Goal: Information Seeking & Learning: Learn about a topic

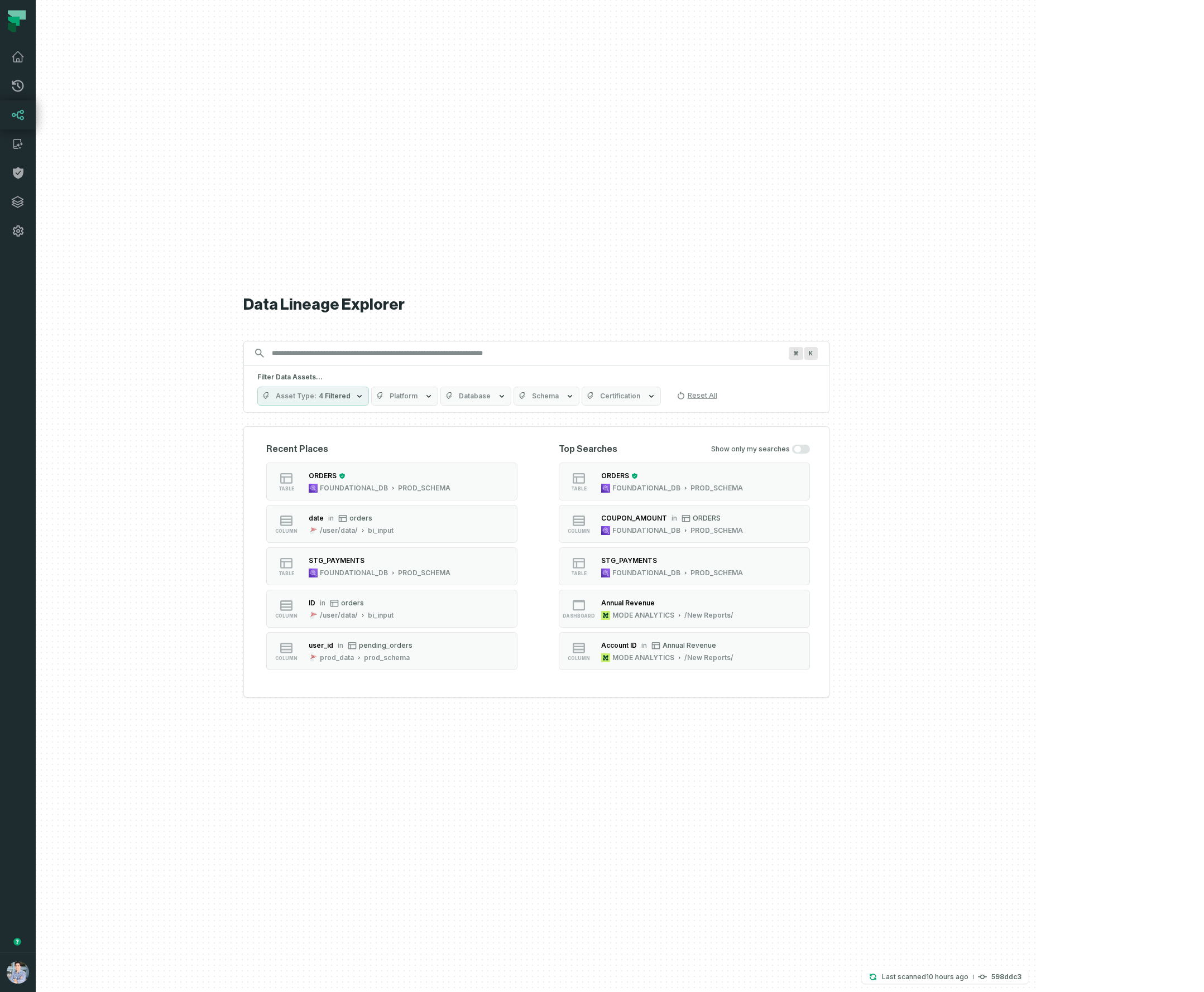
click at [316, 398] on span "Asset Type" at bounding box center [296, 396] width 41 height 9
click at [376, 484] on label "Table (184)" at bounding box center [410, 486] width 139 height 22
click at [357, 484] on button "Table (184)" at bounding box center [353, 486] width 9 height 9
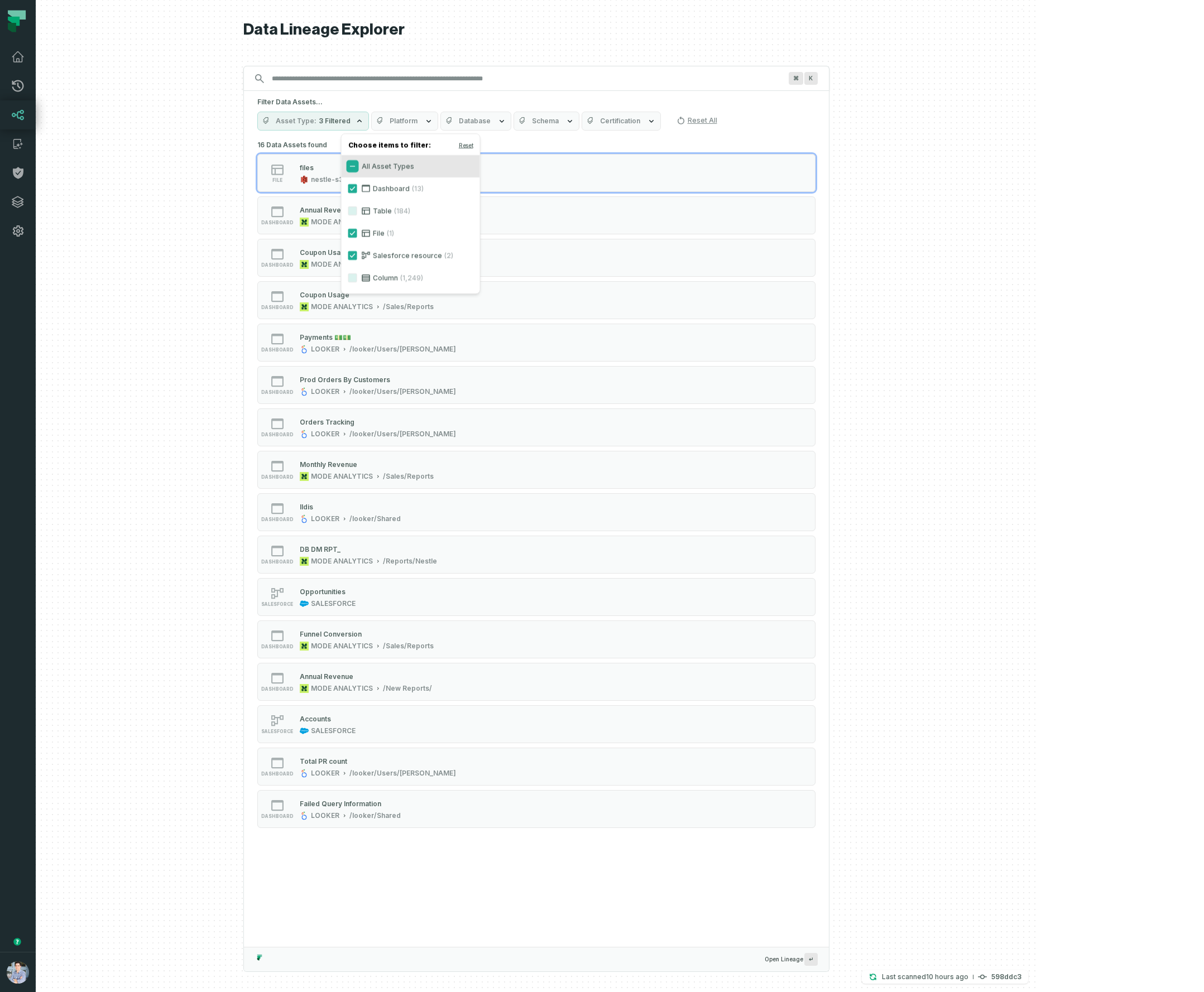
click at [350, 167] on button "All Asset Types" at bounding box center [353, 167] width 9 height 9
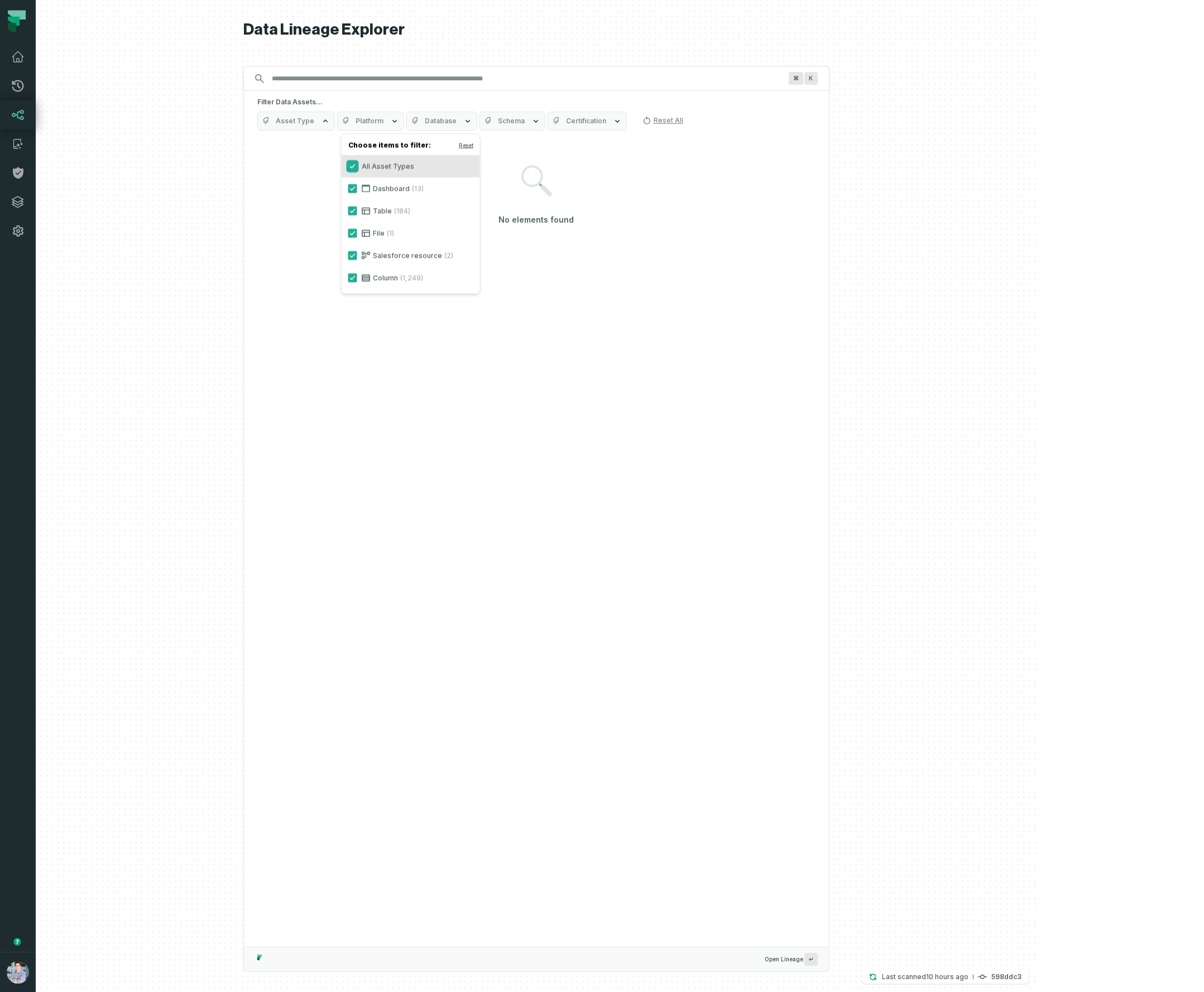
click at [351, 166] on button "All Asset Types" at bounding box center [353, 167] width 9 height 9
click at [376, 210] on label "Table (184)" at bounding box center [410, 211] width 139 height 22
click at [357, 210] on button "Table (184)" at bounding box center [353, 211] width 9 height 9
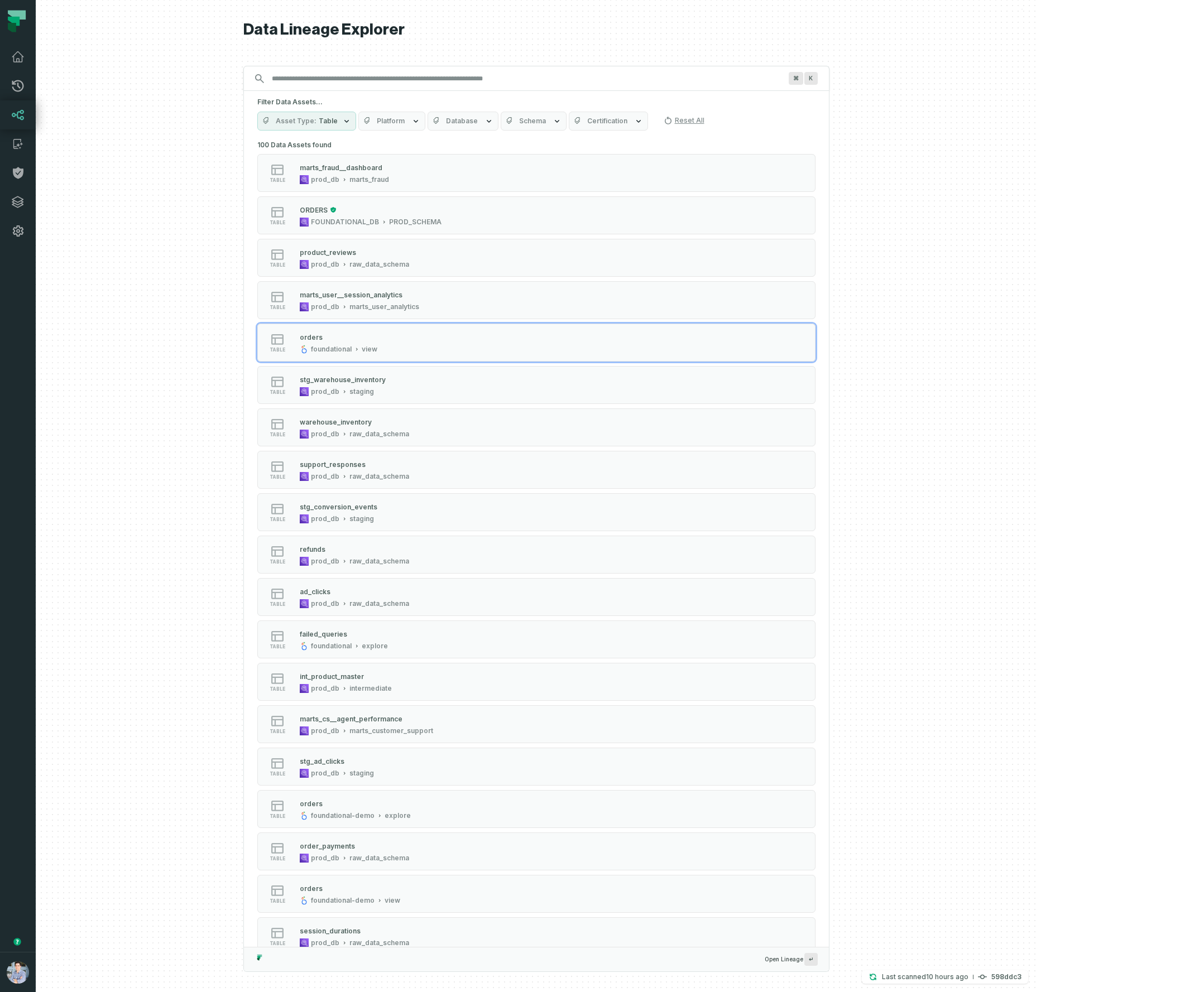
drag, startPoint x: 708, startPoint y: 338, endPoint x: 701, endPoint y: 336, distance: 7.3
click at [705, 338] on button "table orders foundational view" at bounding box center [536, 342] width 558 height 38
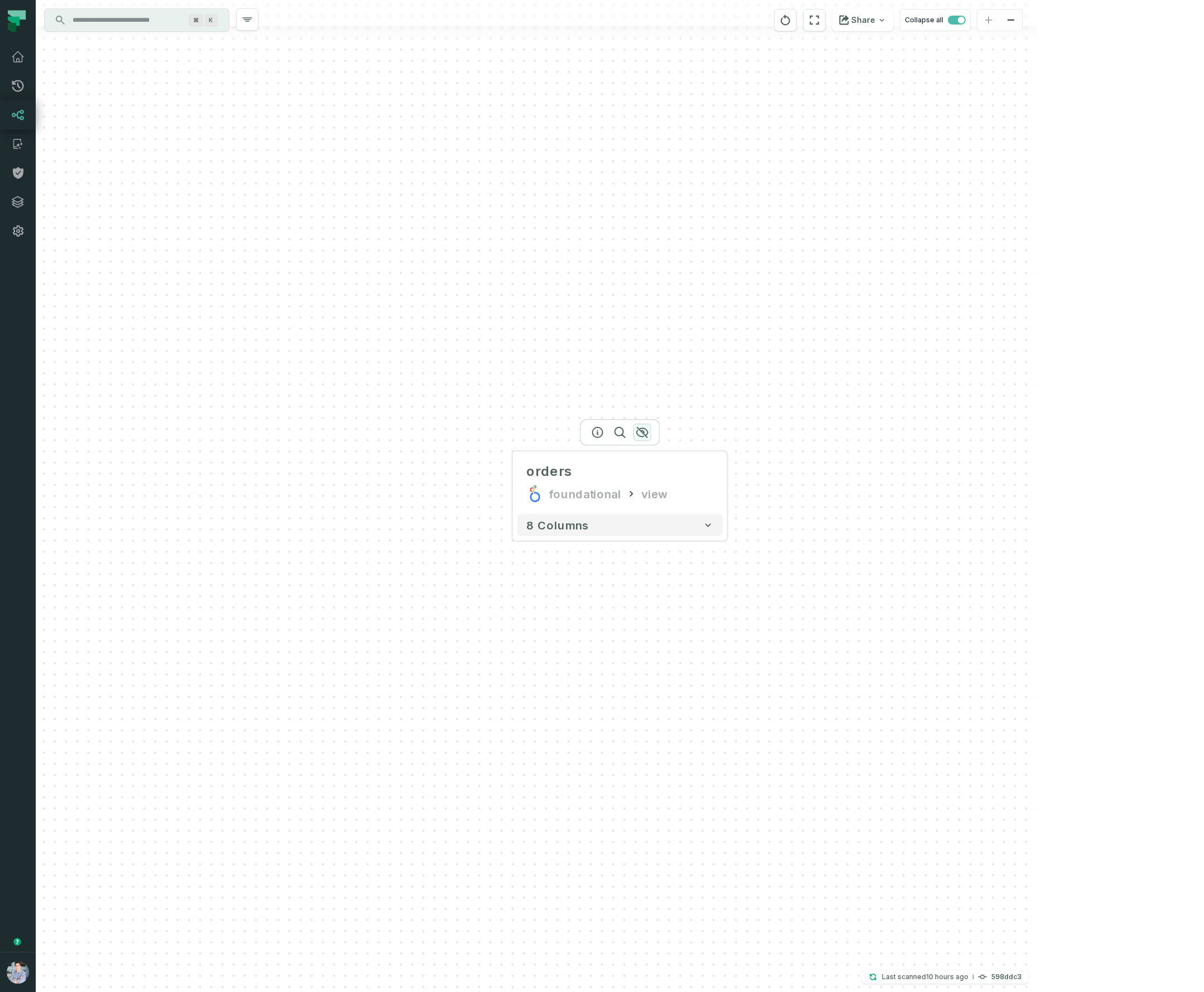
click at [643, 434] on icon "button" at bounding box center [642, 432] width 14 height 14
click at [642, 433] on icon "button" at bounding box center [640, 432] width 11 height 10
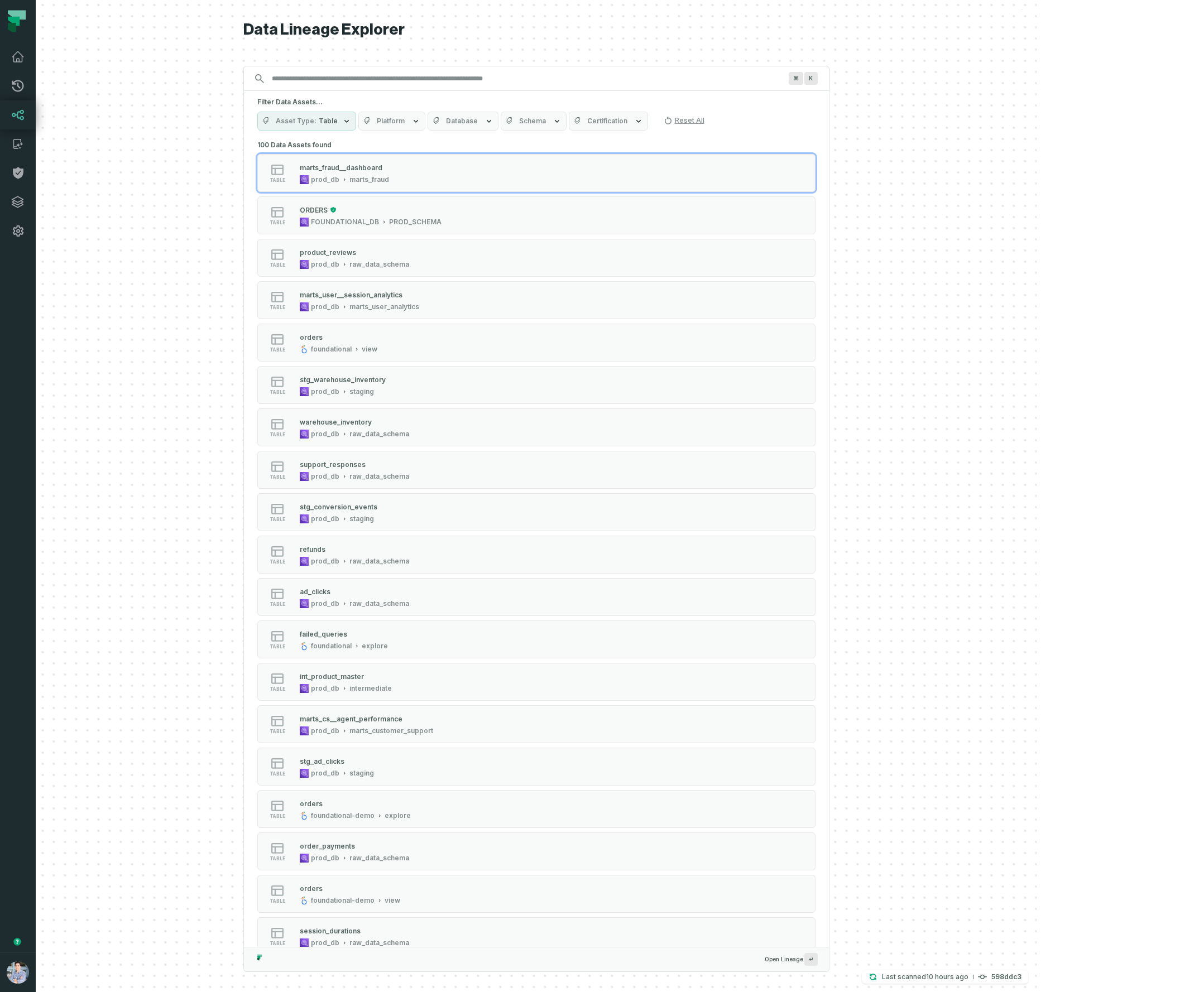
click at [337, 119] on span "Table" at bounding box center [328, 121] width 19 height 9
click at [539, 135] on div "Filter Data Assets... Asset Type Table Platform Database Schema Certification R…" at bounding box center [537, 114] width 585 height 46
click at [404, 119] on span "Platform" at bounding box center [390, 121] width 28 height 9
drag, startPoint x: 602, startPoint y: 142, endPoint x: 510, endPoint y: 137, distance: 92.1
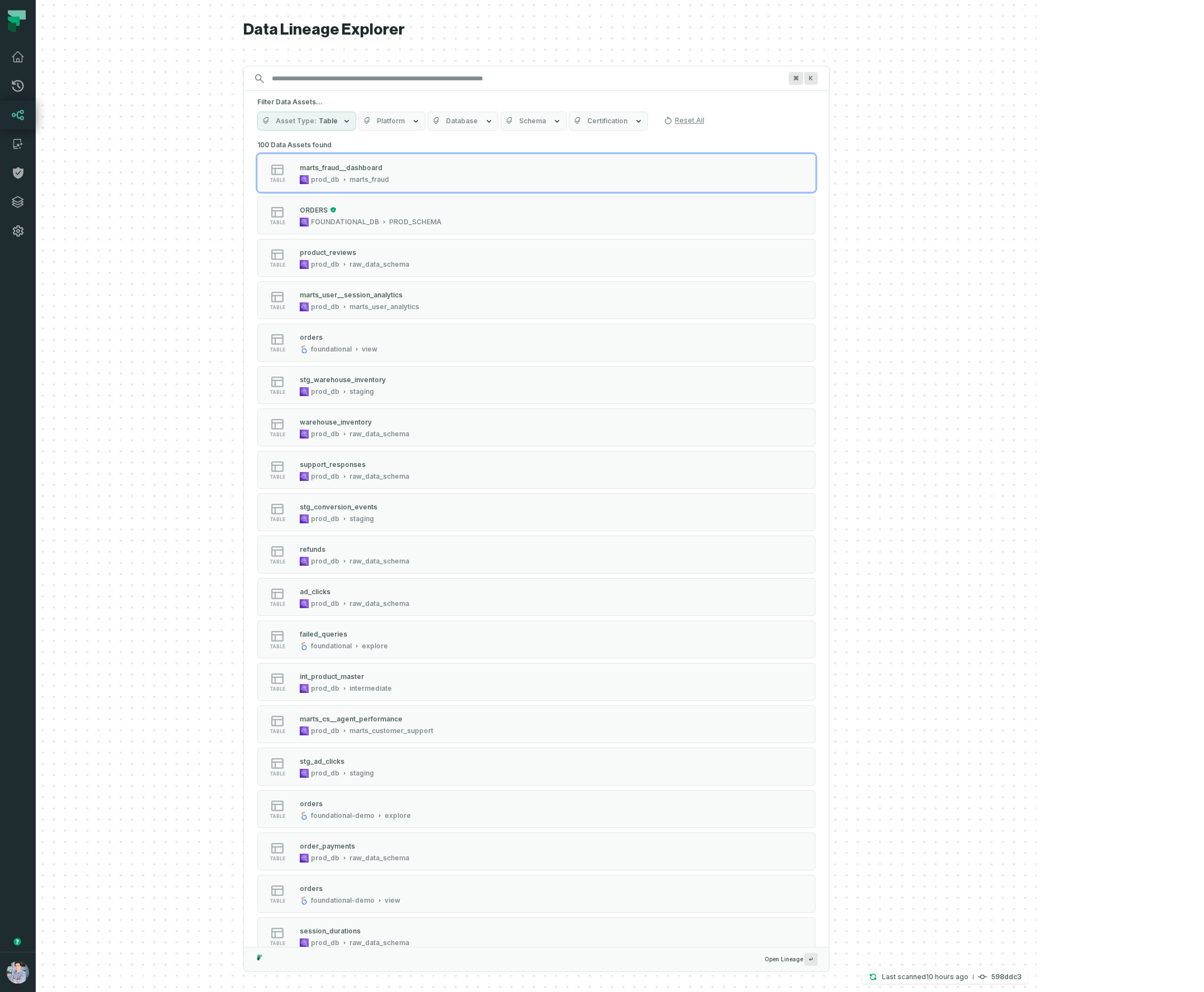
click at [708, 119] on button "Reset All" at bounding box center [684, 120] width 49 height 18
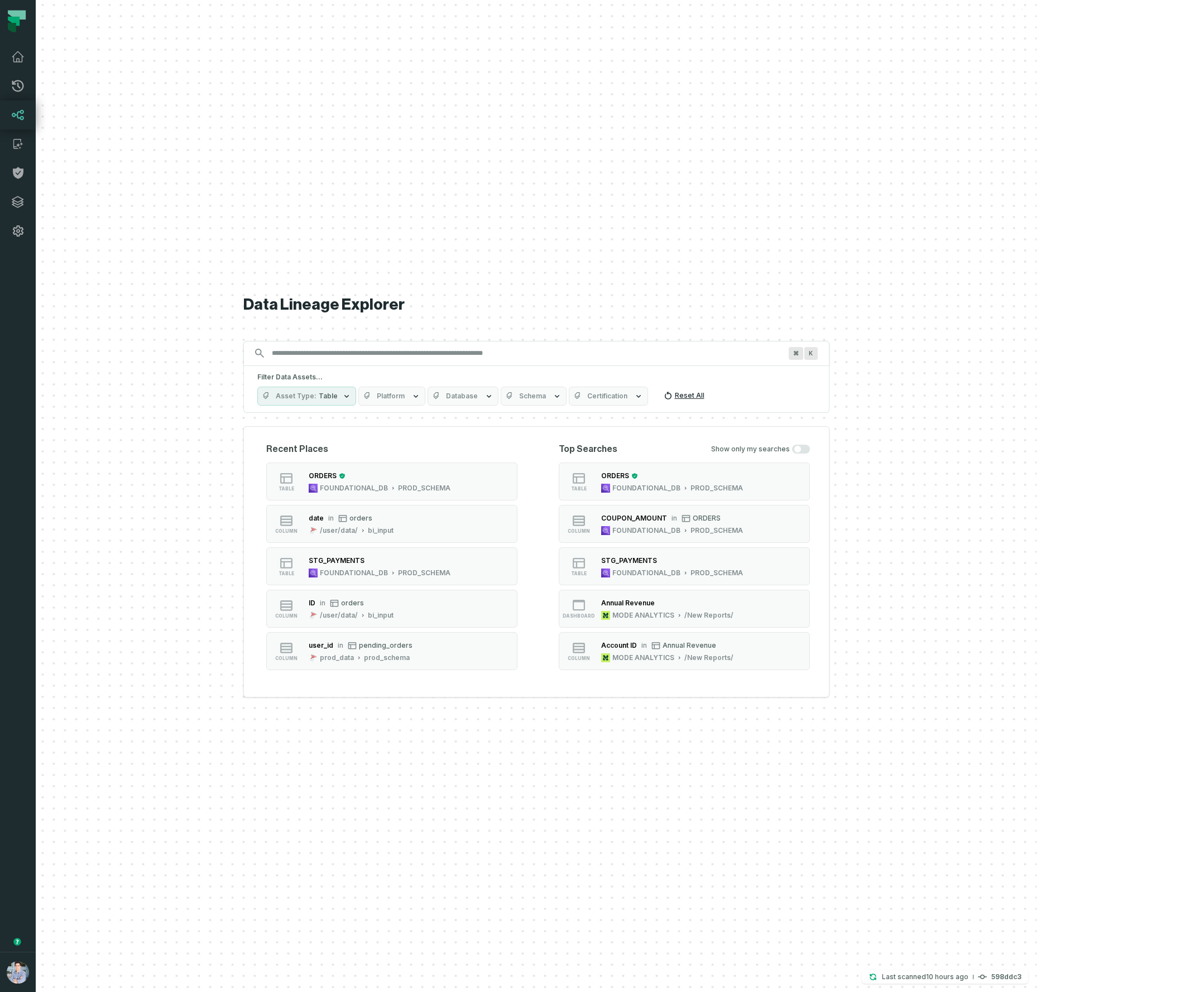
click at [708, 397] on button "Reset All" at bounding box center [684, 395] width 49 height 18
click at [350, 398] on span "4 Filtered" at bounding box center [334, 396] width 32 height 9
click at [443, 379] on h5 "Filter Data Assets..." at bounding box center [536, 377] width 558 height 9
click at [721, 394] on button "Reset All" at bounding box center [697, 395] width 49 height 18
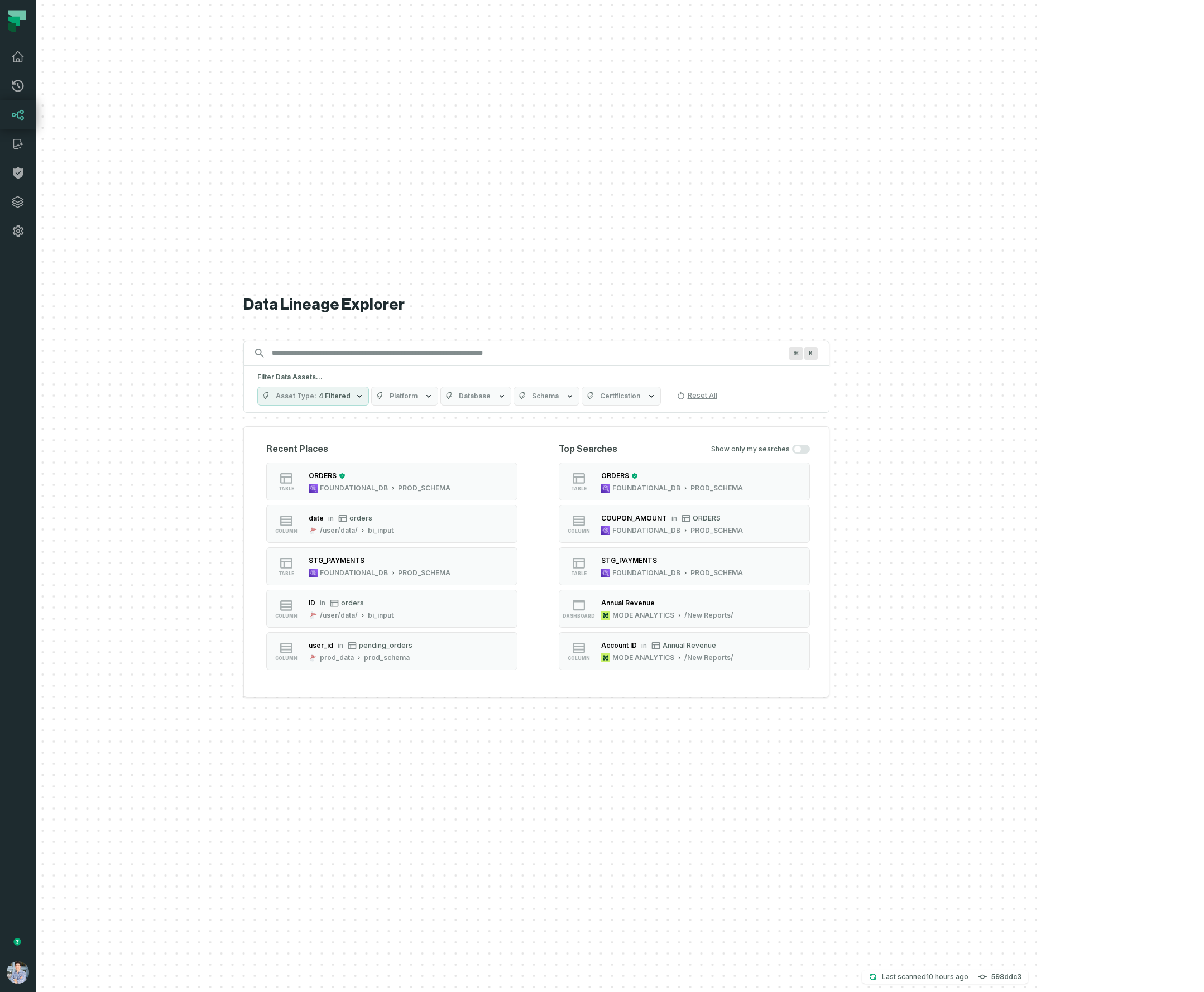
click at [829, 270] on div "Data Lineage Explorer Search for assets across the organization ⌘ K Filter Data…" at bounding box center [537, 496] width 586 height 992
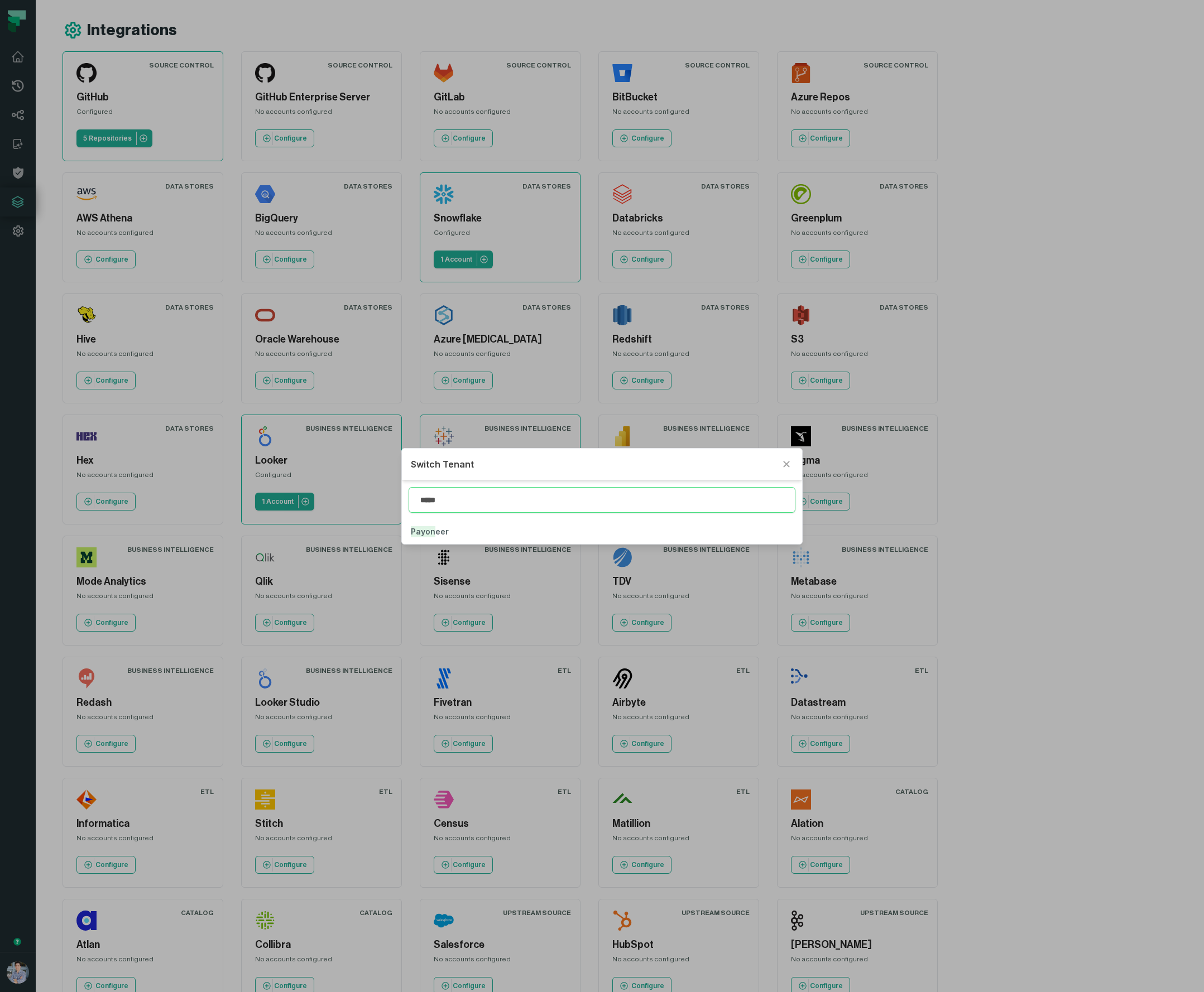
type input "*****"
click button "Payon eer" at bounding box center [602, 532] width 400 height 25
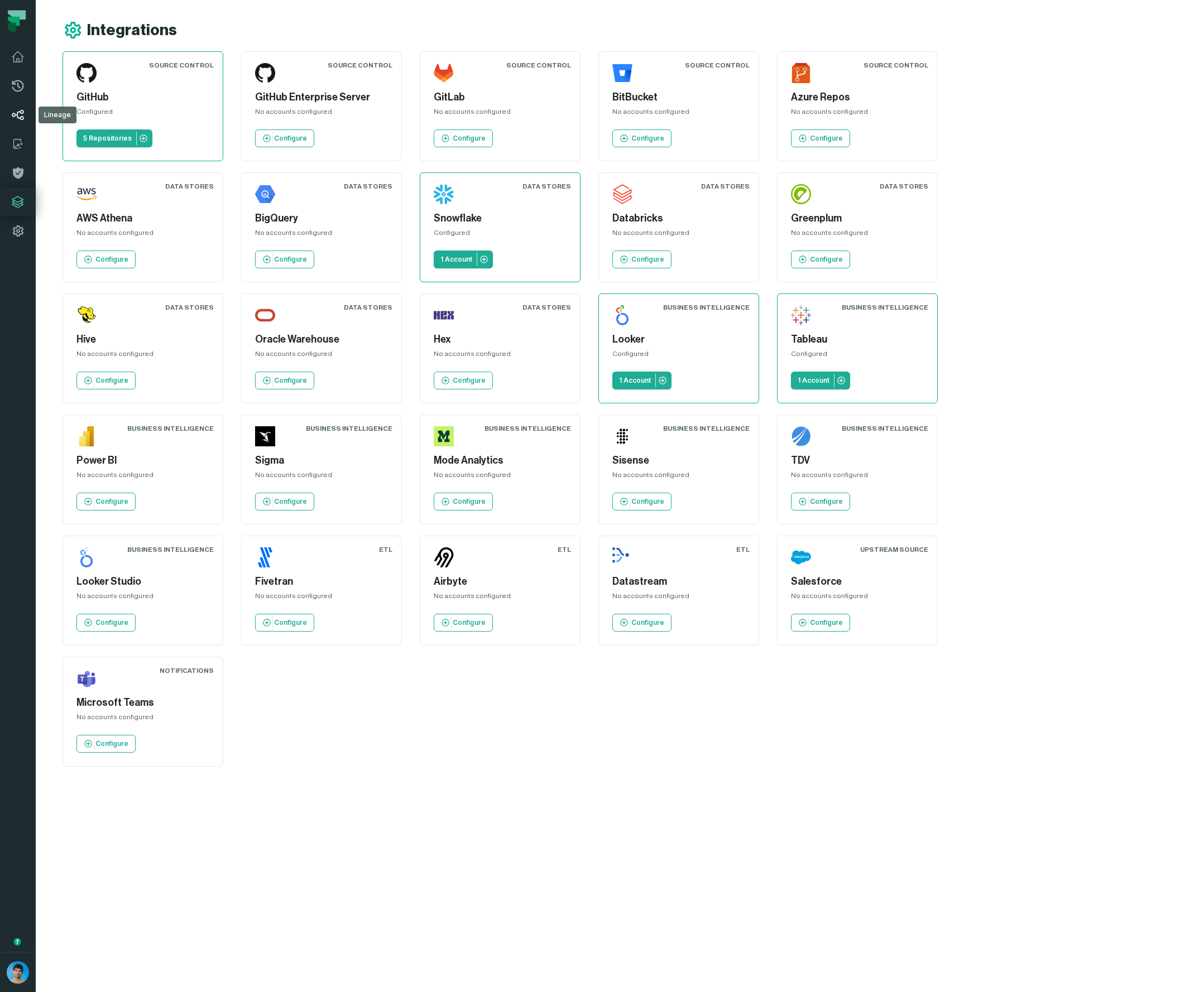
click at [23, 112] on icon at bounding box center [18, 115] width 12 height 10
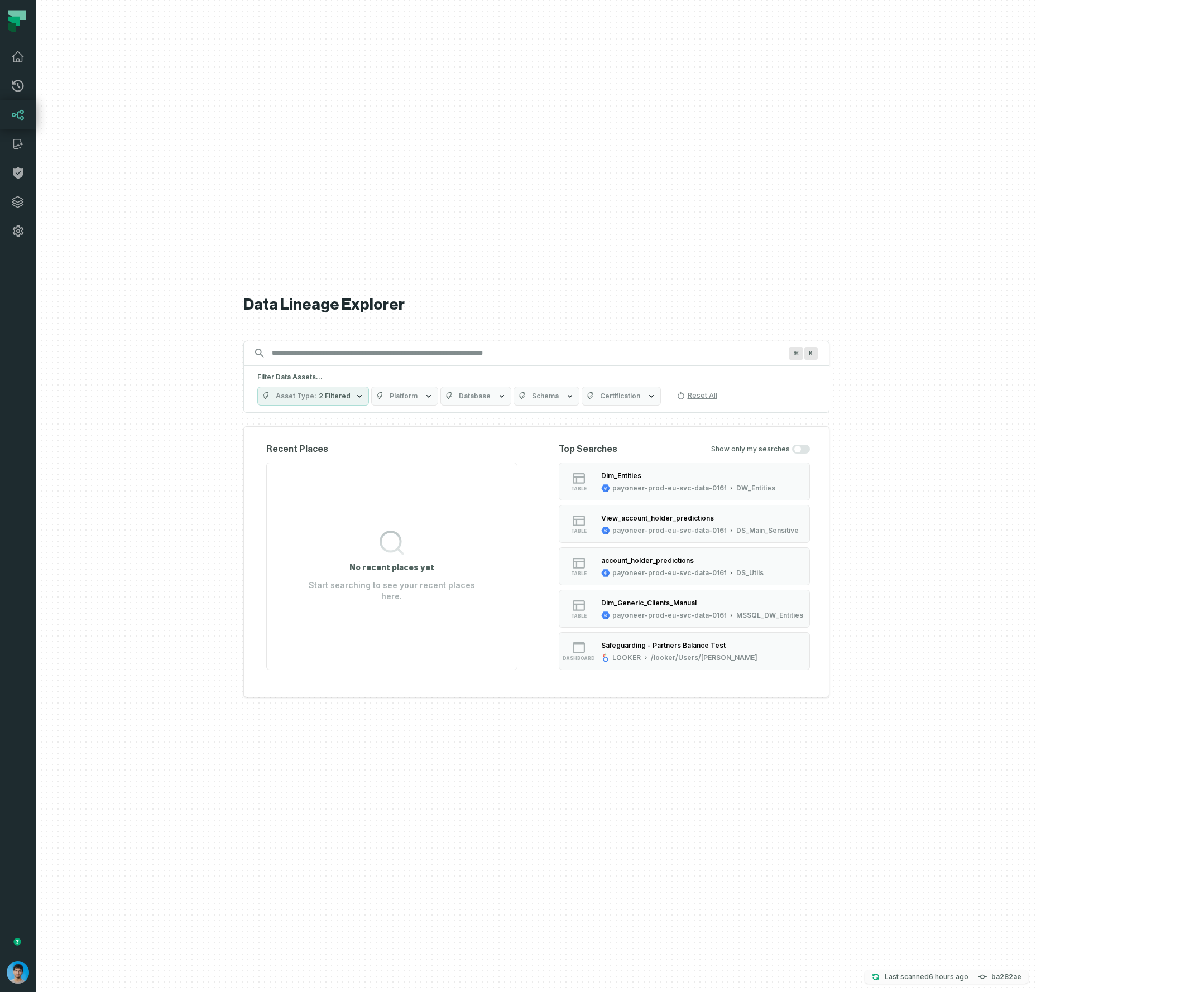
click at [968, 977] on relative-time "[DATE] 10:02:06 AM" at bounding box center [948, 976] width 40 height 8
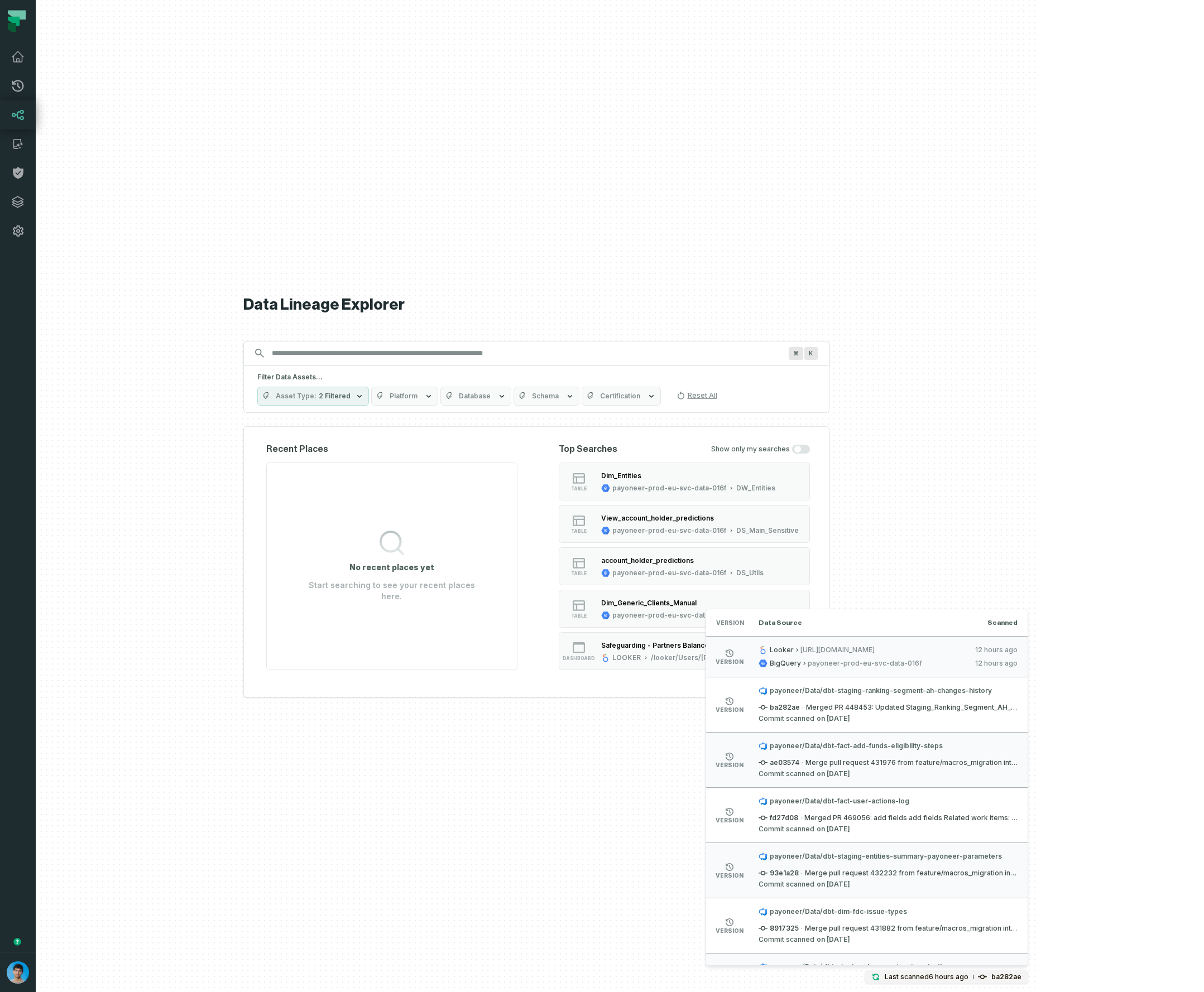
click at [1036, 530] on div at bounding box center [536, 496] width 1001 height 992
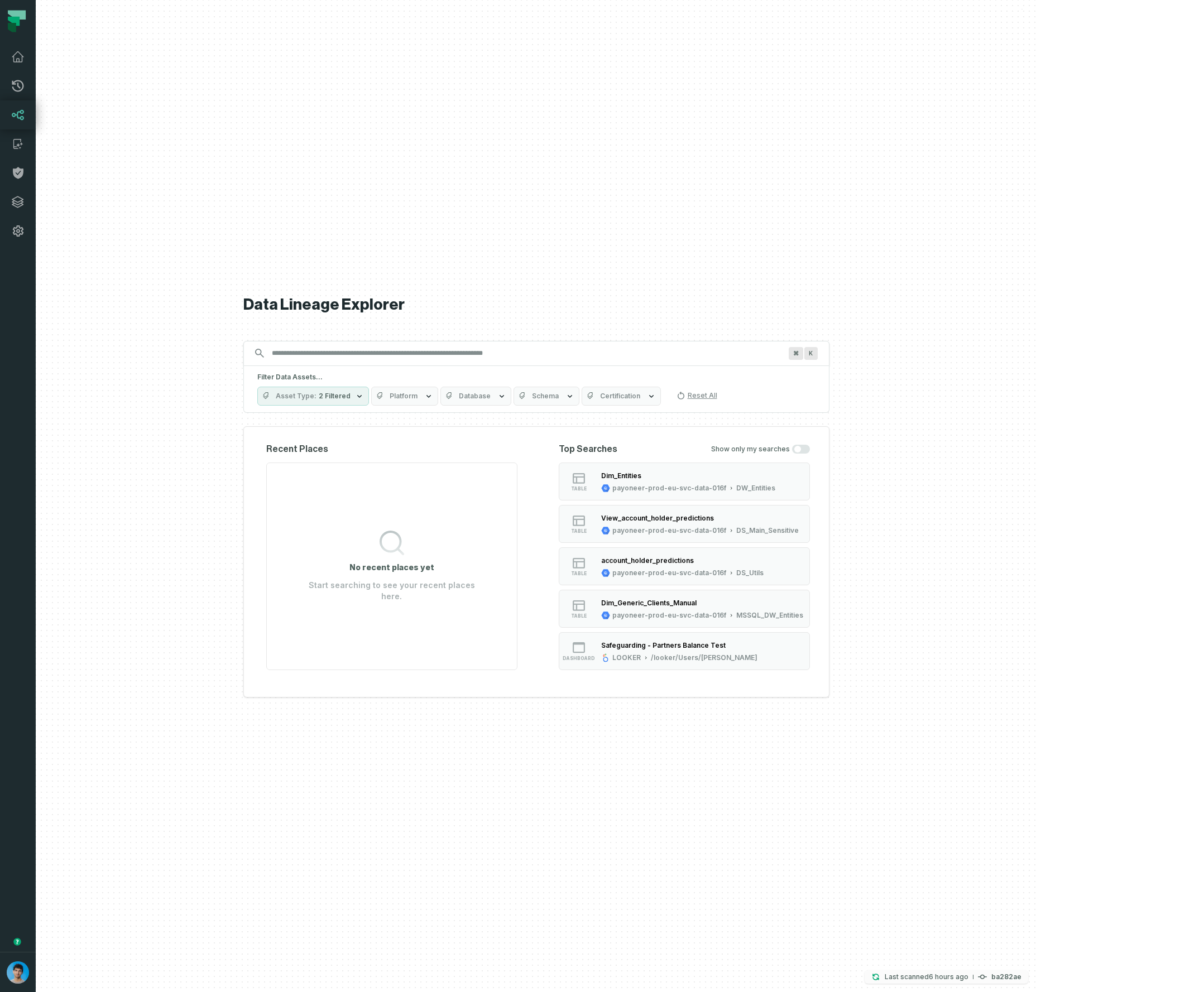
click at [1028, 970] on button "Last scanned [DATE] 10:02:06 AM ba282ae" at bounding box center [945, 976] width 163 height 14
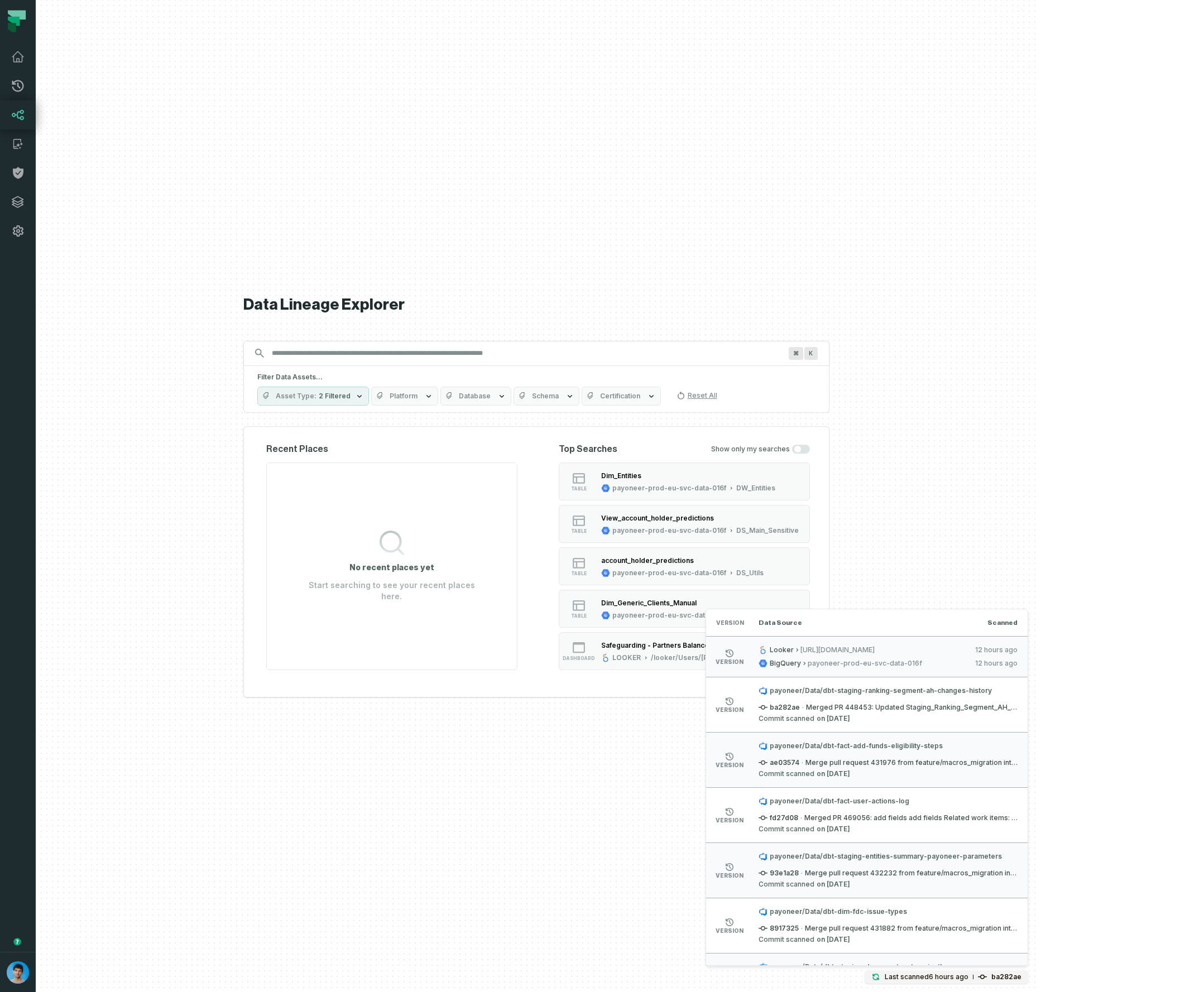
click at [715, 902] on div "Data Lineage Explorer Search for assets across the organization ⌘ K Filter Data…" at bounding box center [537, 496] width 586 height 992
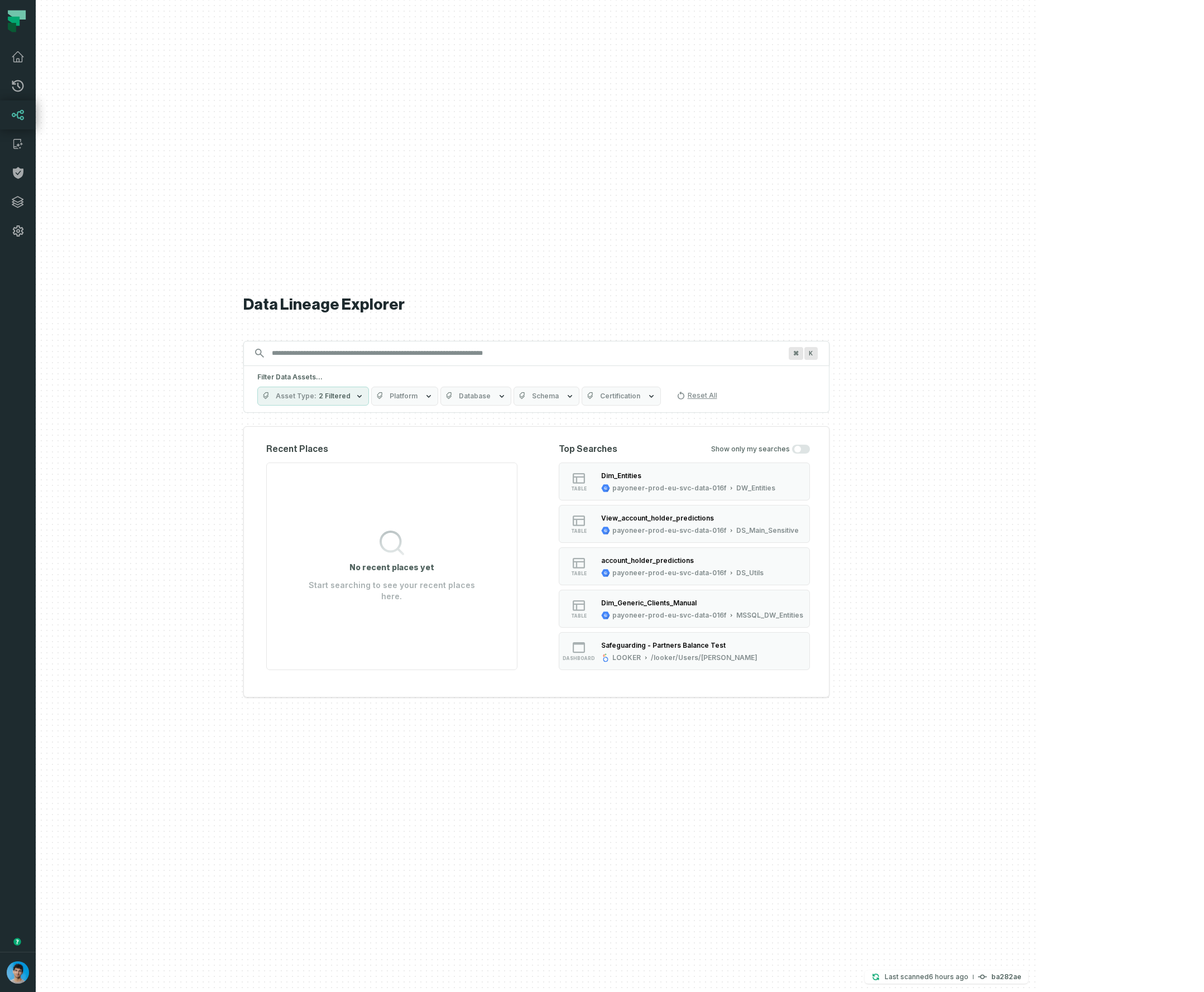
click at [693, 851] on div "Data Lineage Explorer Search for assets across the organization ⌘ K Filter Data…" at bounding box center [537, 496] width 586 height 992
